Goal: Book appointment/travel/reservation

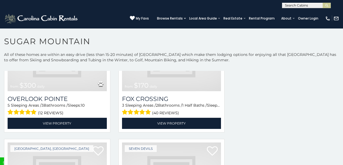
scroll to position [1270, 0]
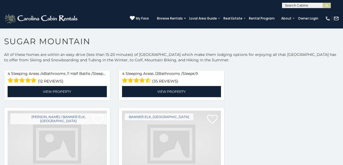
click at [203, 118] on img at bounding box center [171, 144] width 99 height 66
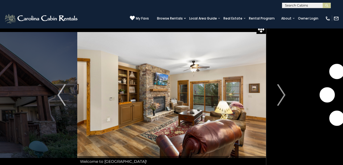
scroll to position [21, 0]
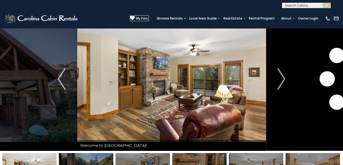
click at [149, 18] on span "My Favs" at bounding box center [142, 18] width 13 height 5
